Goal: Task Accomplishment & Management: Manage account settings

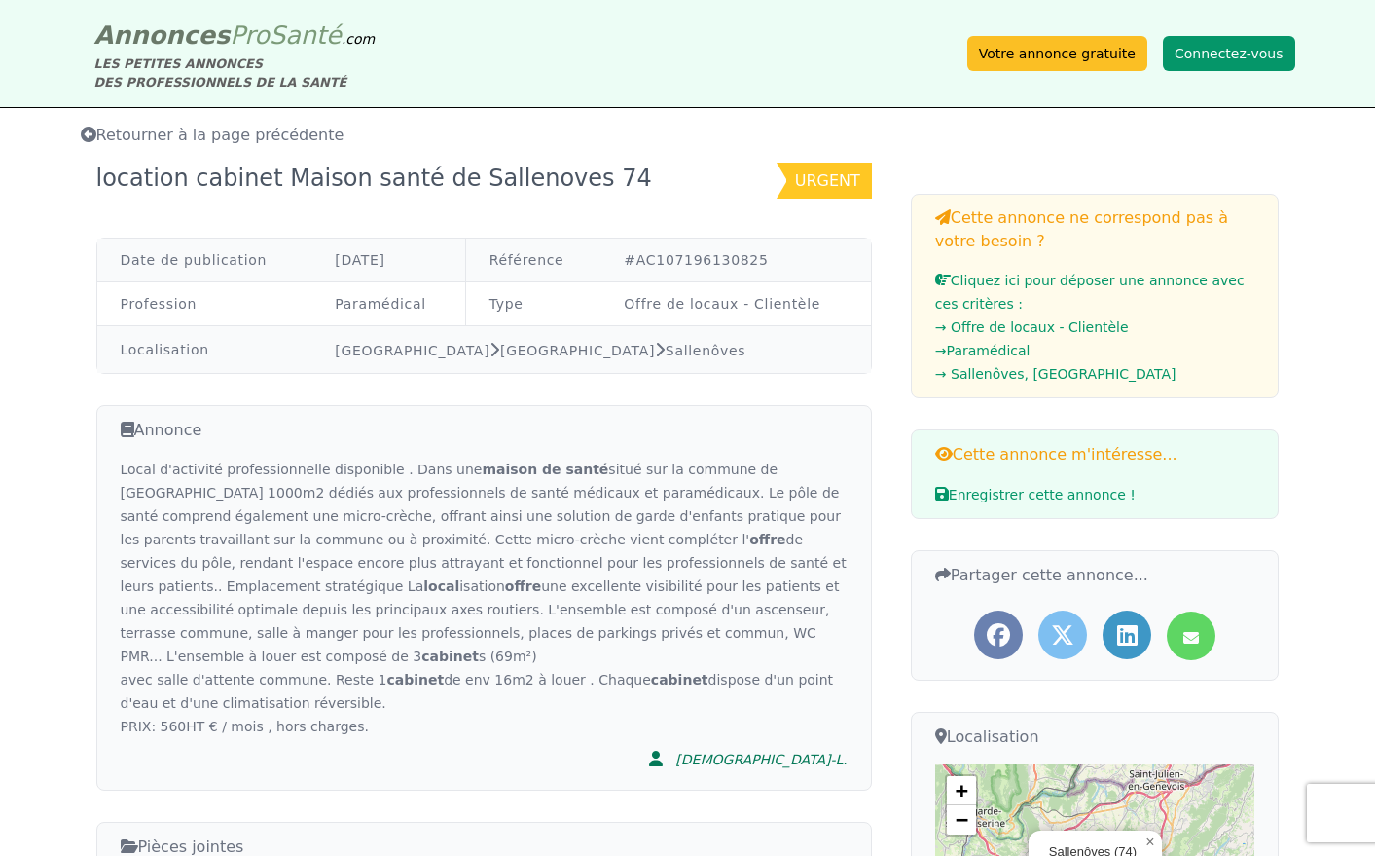
click at [1216, 55] on button "Connectez-vous" at bounding box center [1229, 53] width 132 height 35
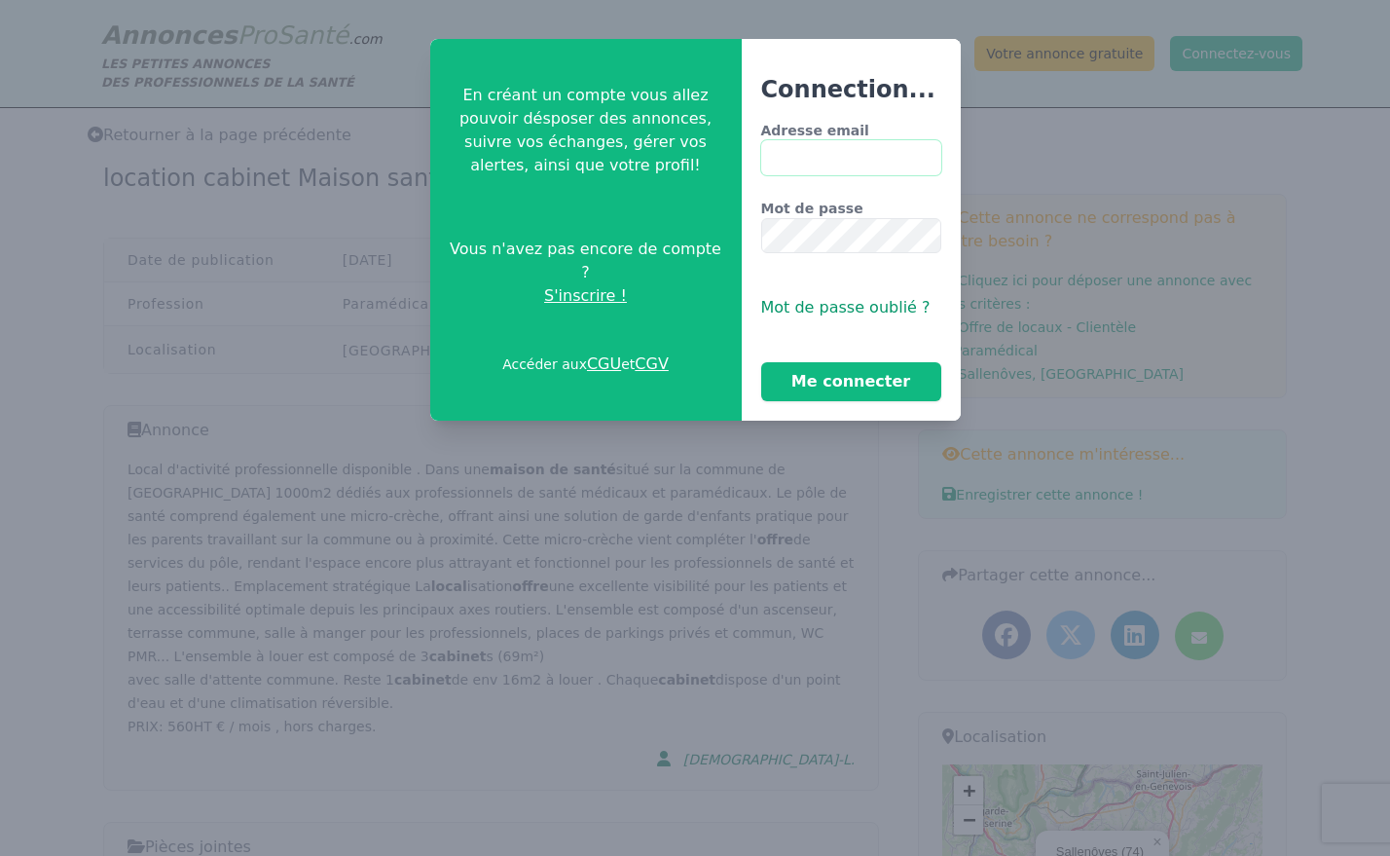
type input "**********"
click at [811, 377] on button "Me connecter" at bounding box center [851, 381] width 180 height 39
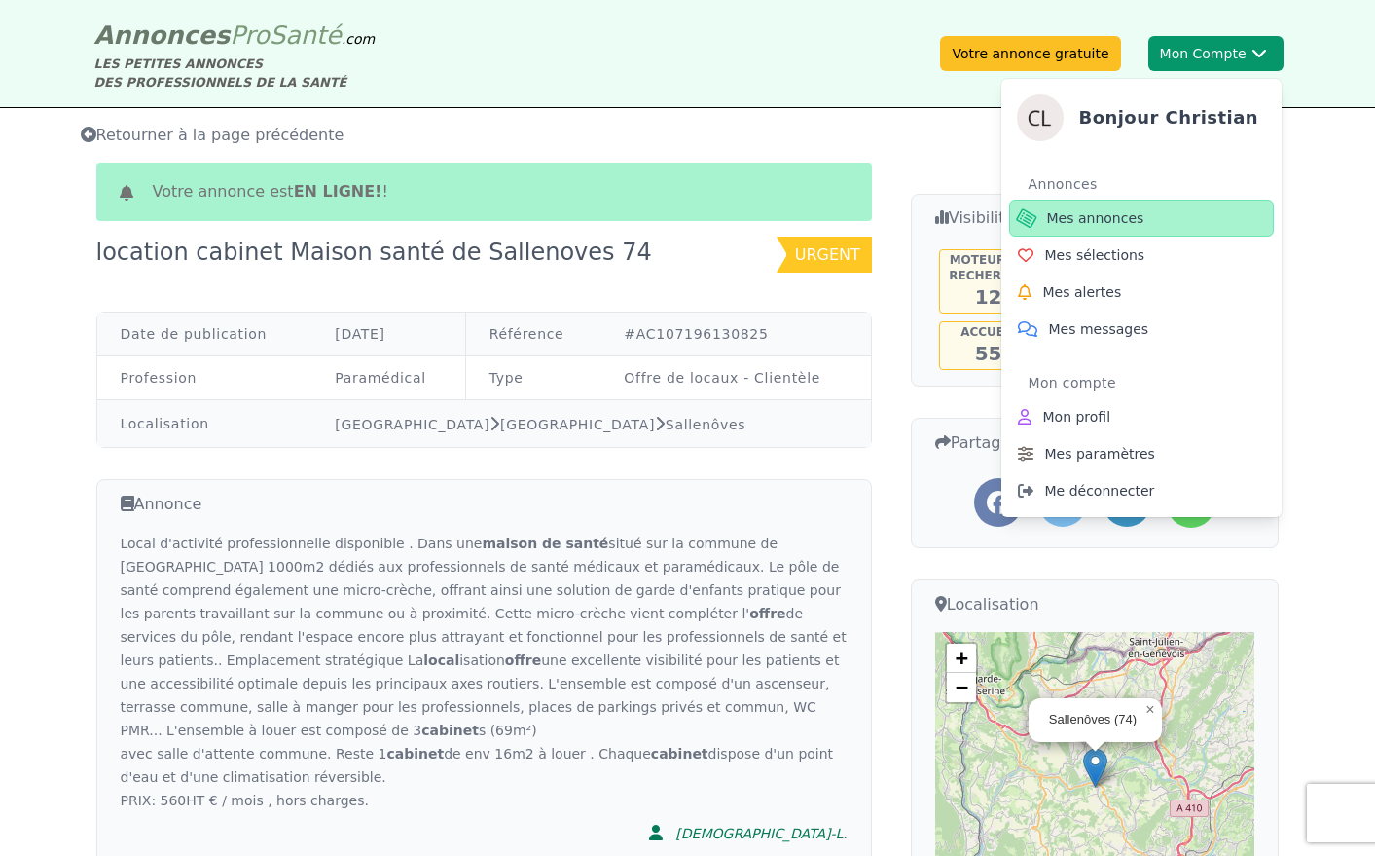
click at [1096, 218] on span "Mes annonces" at bounding box center [1095, 217] width 97 height 19
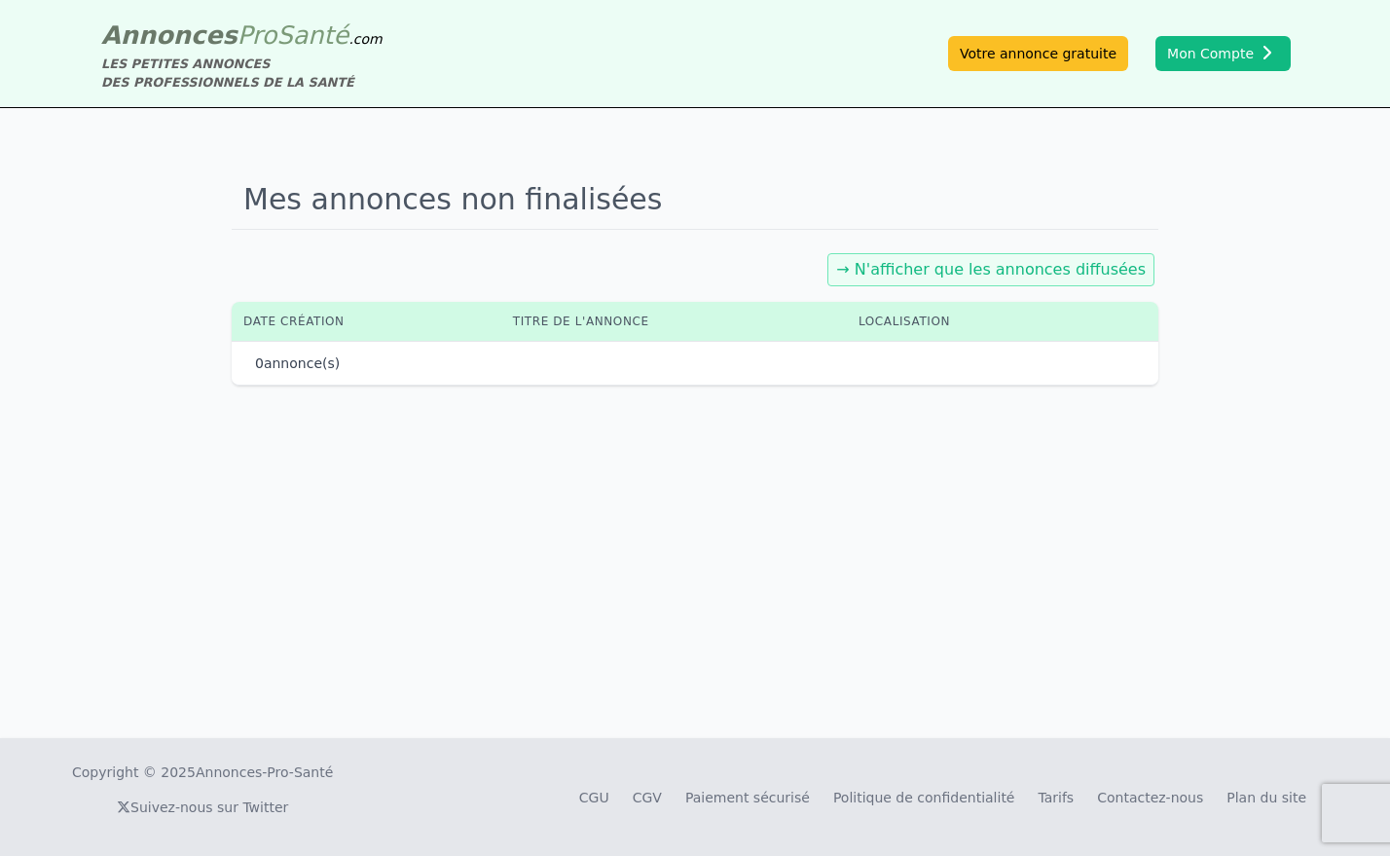
click at [989, 267] on link "→ N'afficher que les annonces diffusées" at bounding box center [991, 269] width 310 height 18
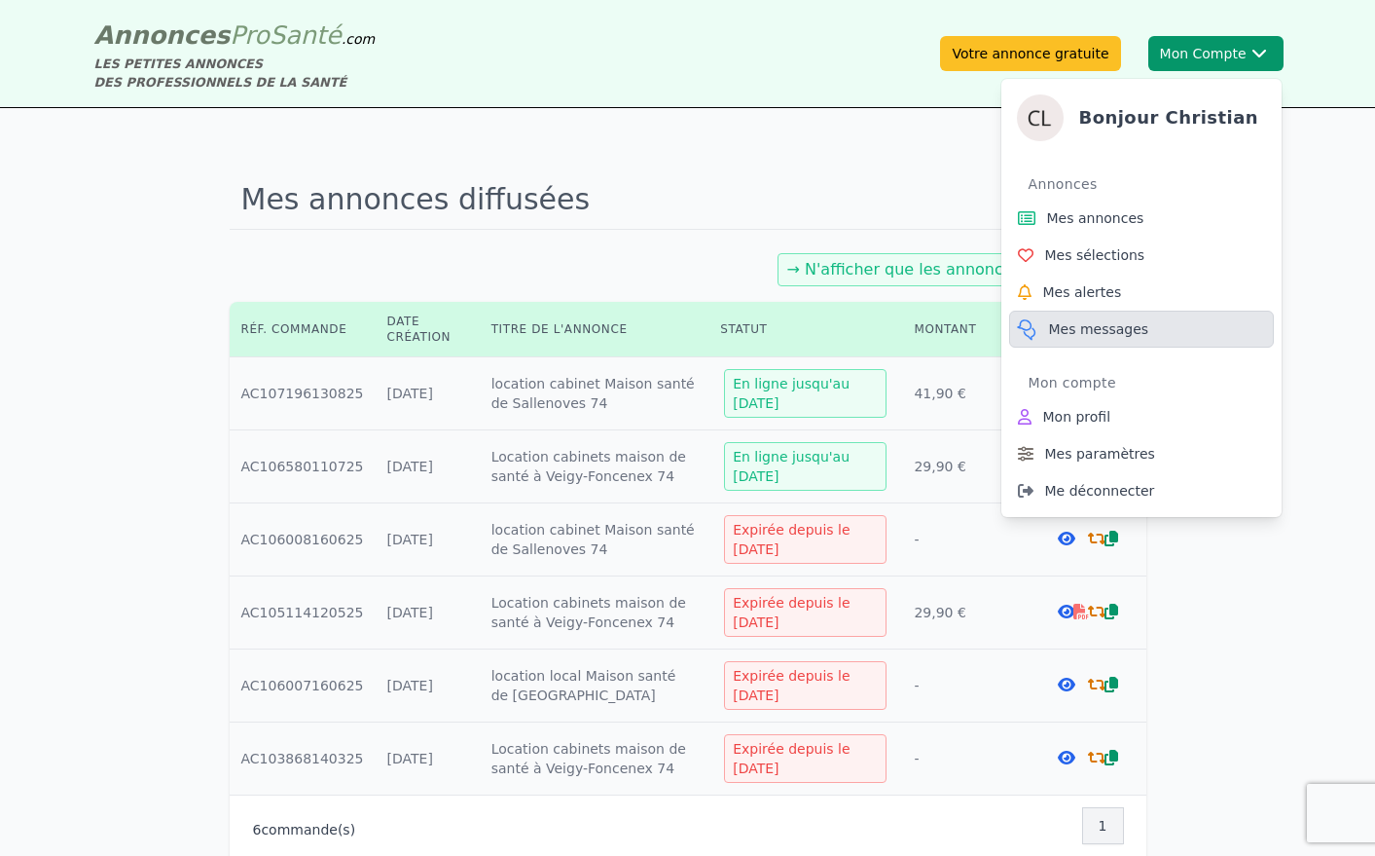
click at [1099, 330] on span "Mes messages" at bounding box center [1099, 328] width 100 height 19
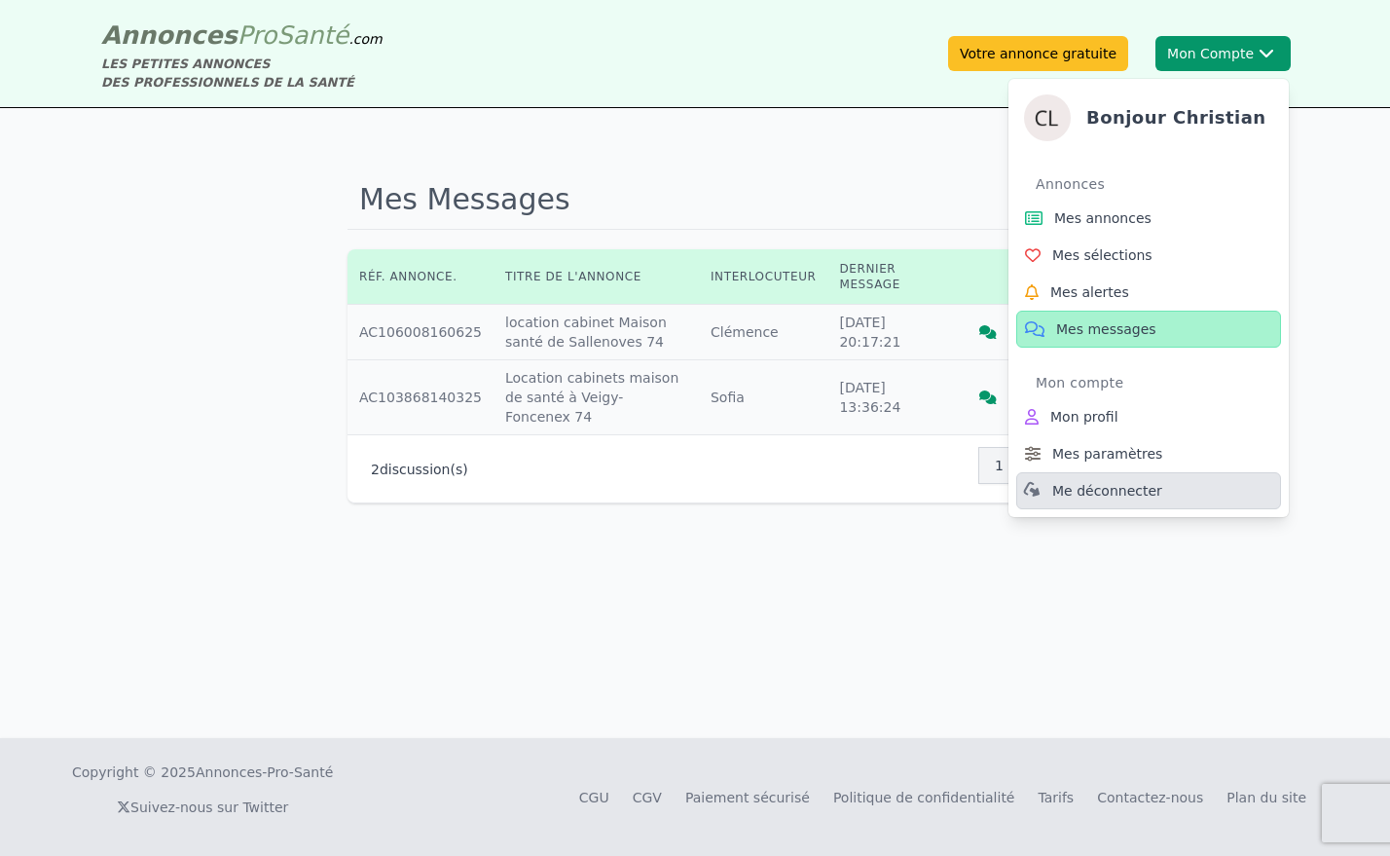
click at [1142, 494] on span "Me déconnecter" at bounding box center [1107, 490] width 110 height 19
